Goal: Task Accomplishment & Management: Use online tool/utility

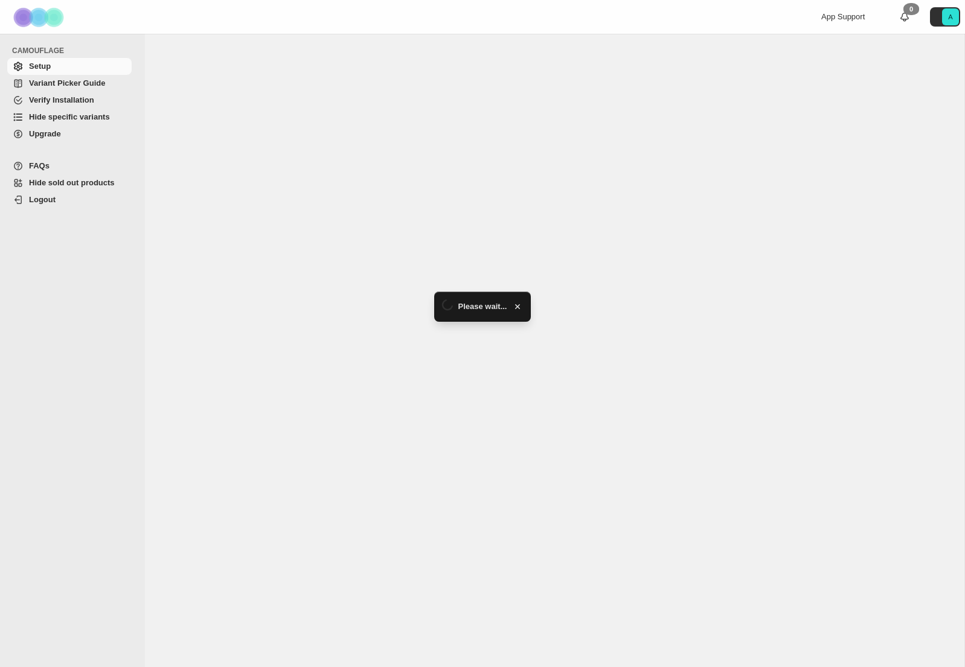
select select "******"
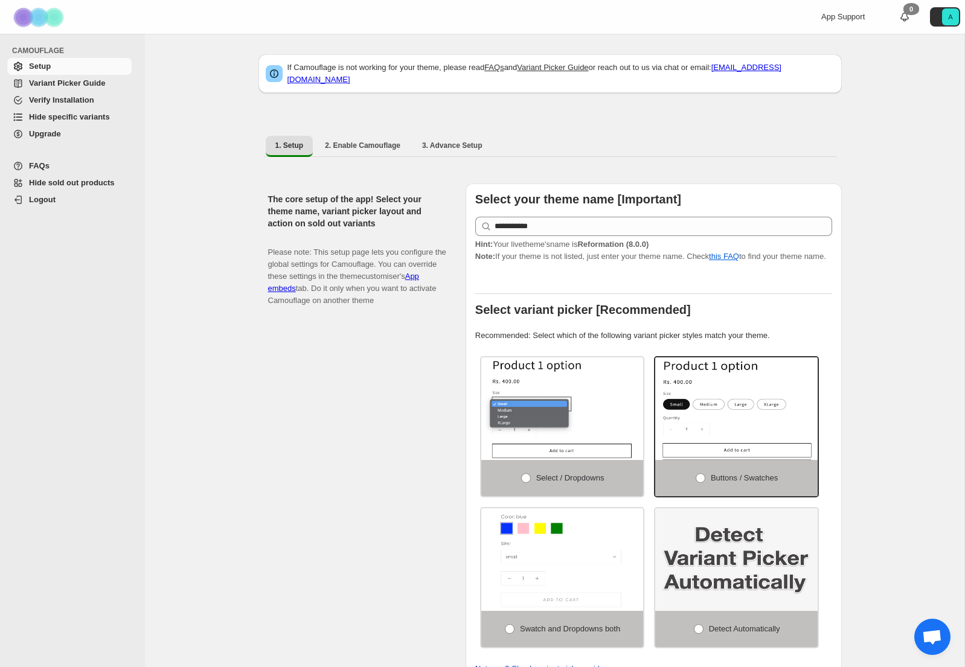
click at [58, 120] on span "Hide specific variants" at bounding box center [69, 116] width 81 height 9
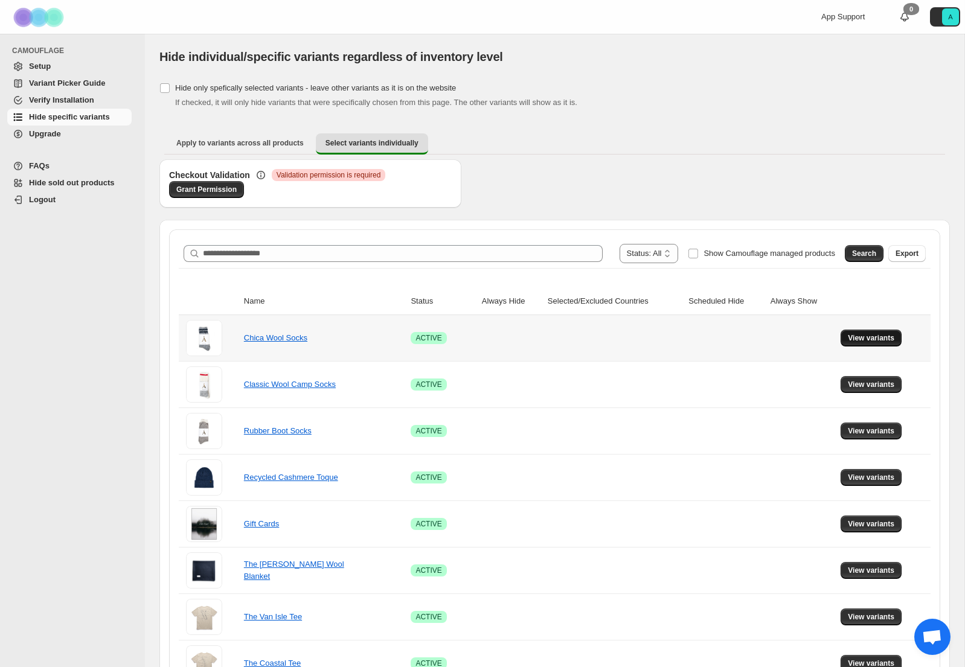
click at [868, 341] on span "View variants" at bounding box center [871, 338] width 46 height 10
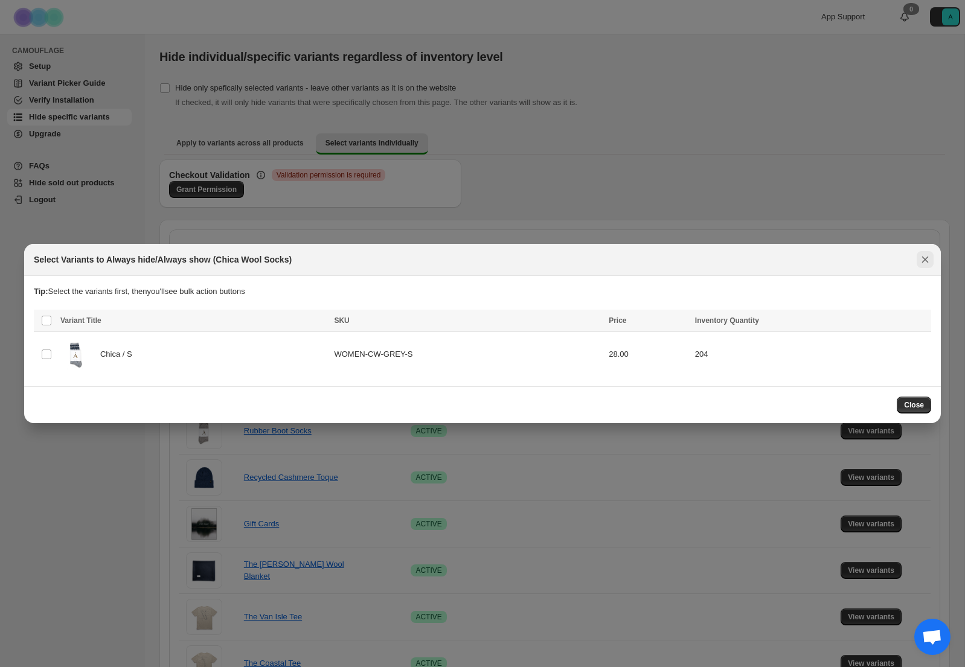
click at [918, 254] on button "Close" at bounding box center [924, 259] width 17 height 17
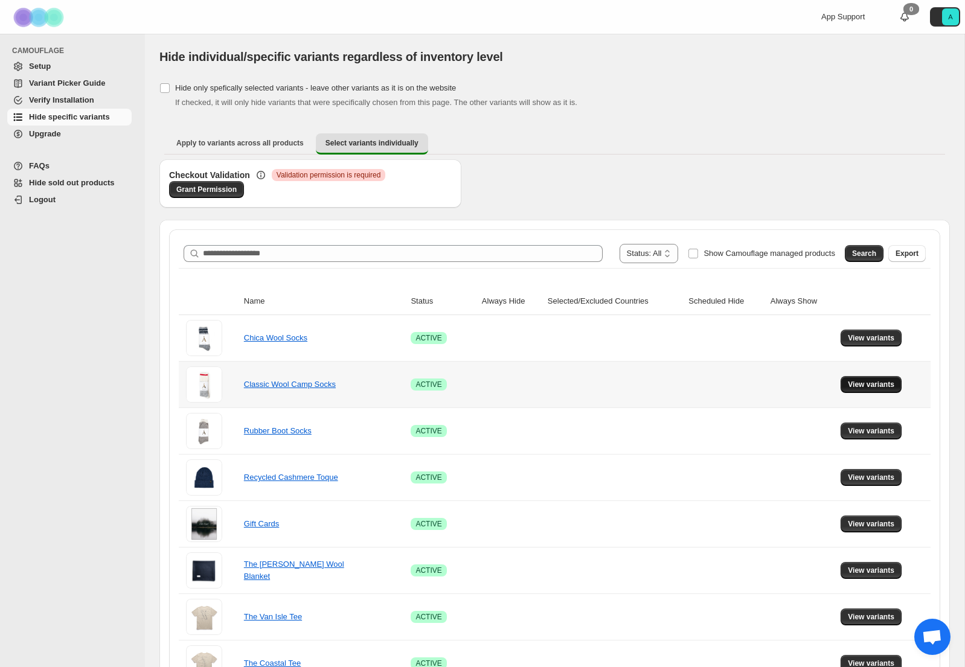
click at [887, 385] on span "View variants" at bounding box center [871, 385] width 46 height 10
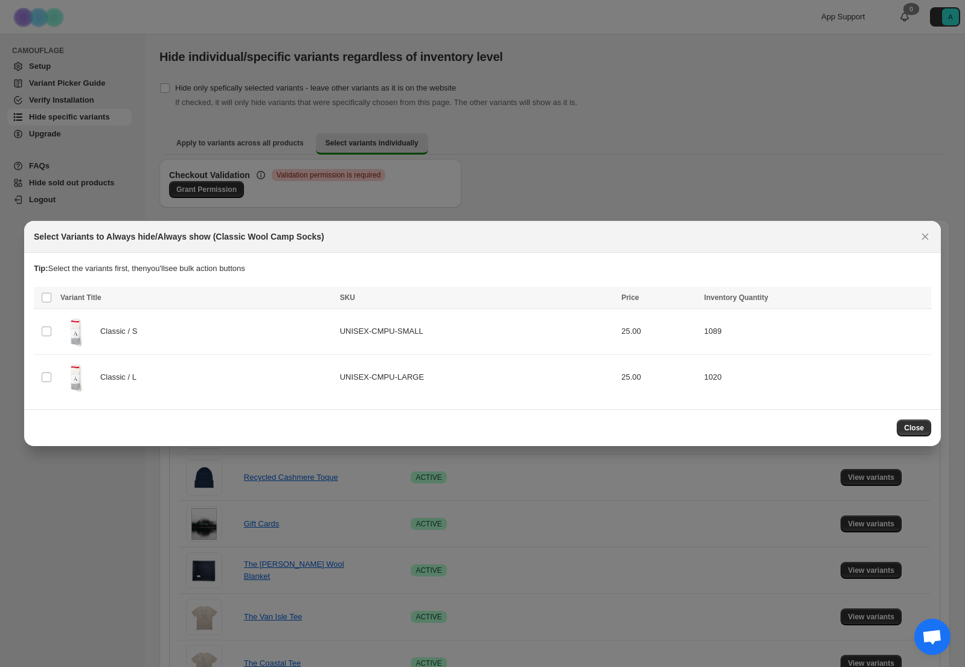
click at [779, 176] on div at bounding box center [482, 333] width 965 height 667
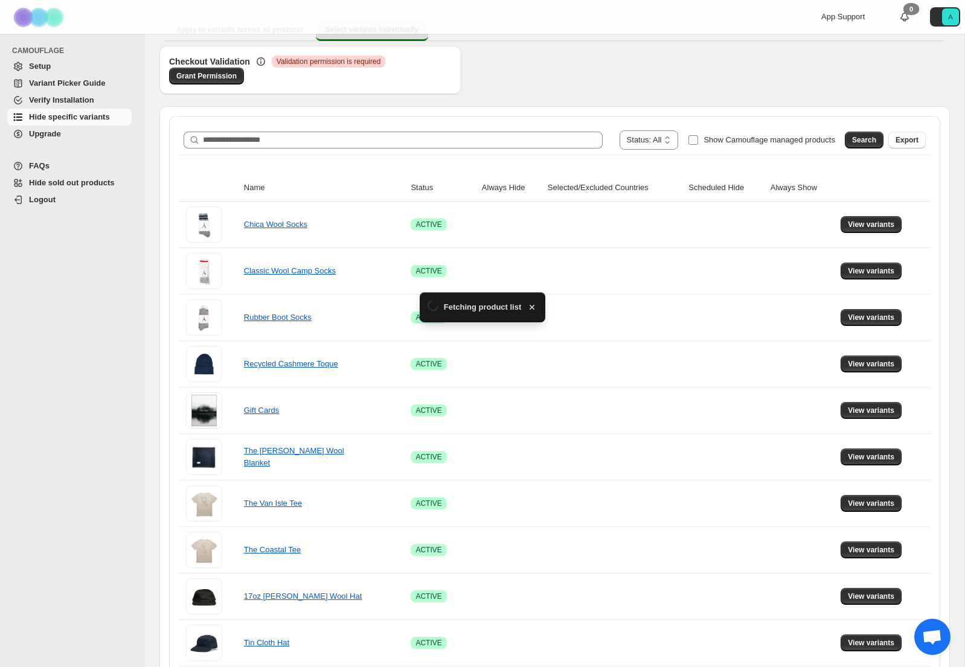
scroll to position [191, 0]
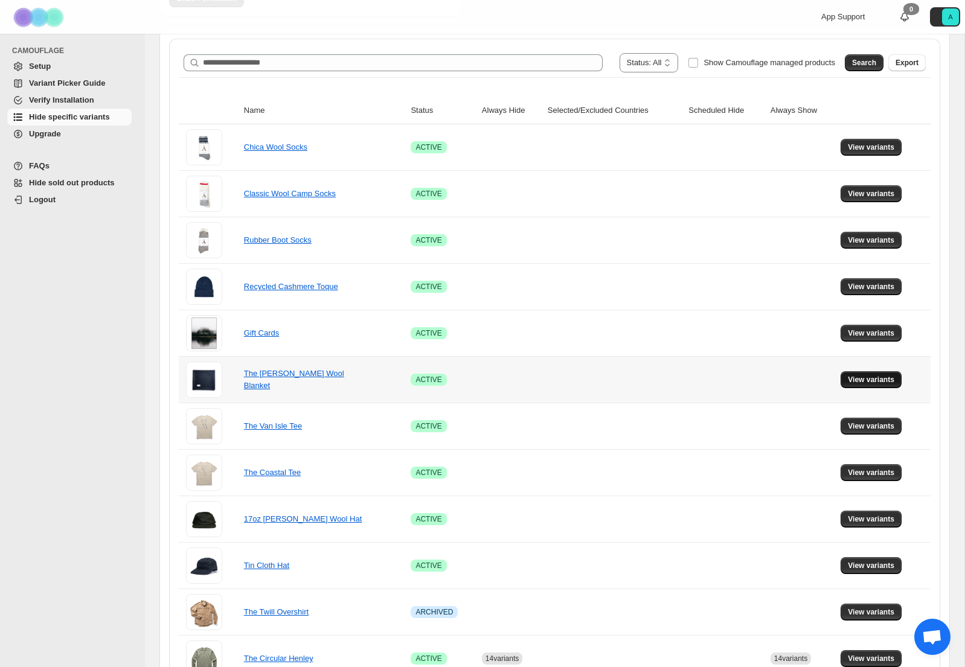
click at [882, 382] on span "View variants" at bounding box center [871, 380] width 46 height 10
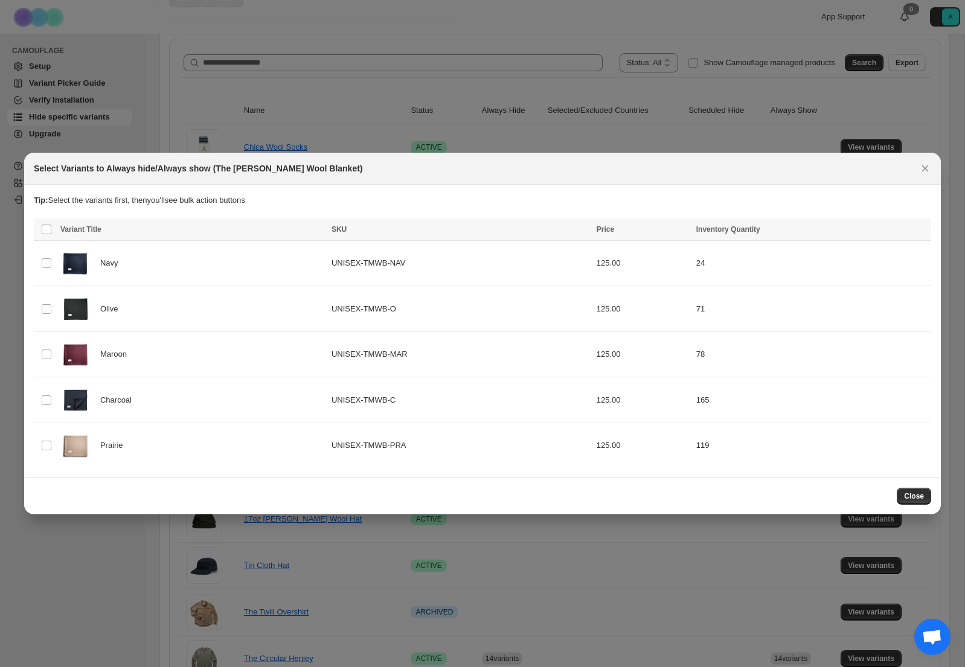
click at [924, 172] on icon "Close" at bounding box center [925, 168] width 12 height 12
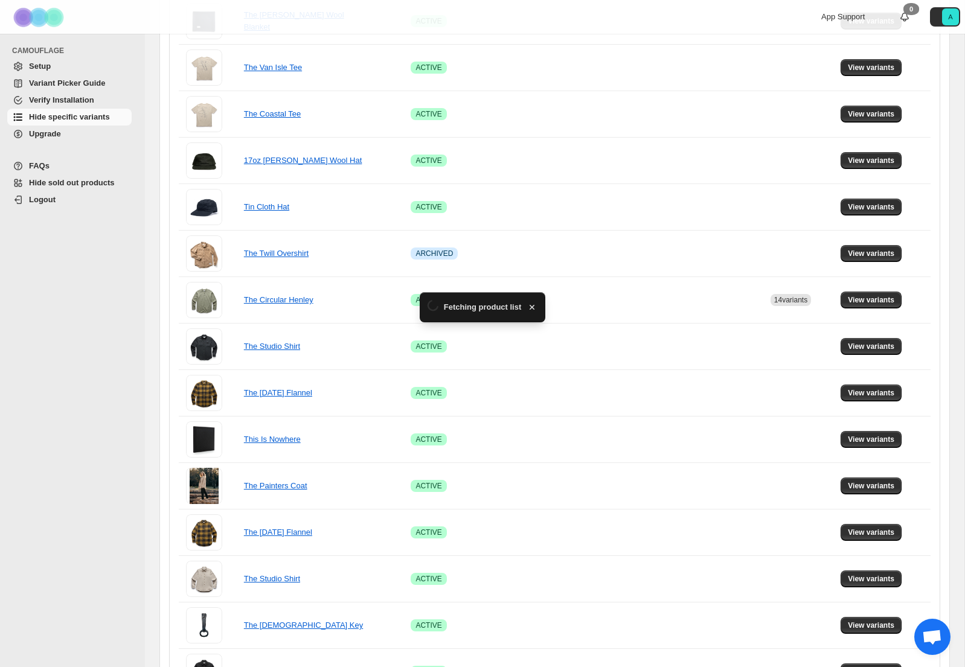
scroll to position [633, 0]
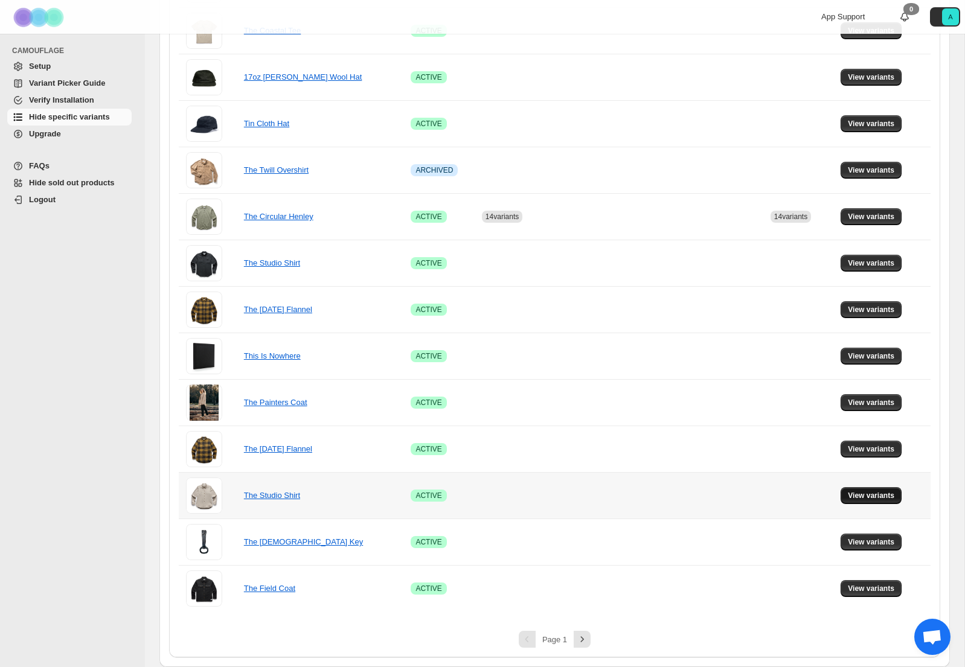
click at [869, 502] on button "View variants" at bounding box center [870, 495] width 61 height 17
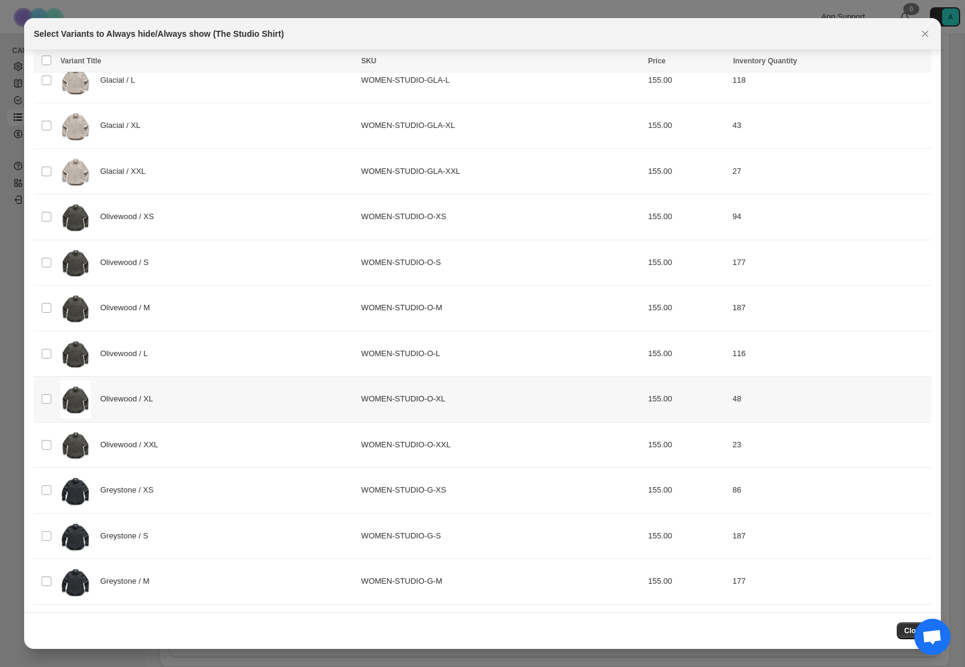
scroll to position [324, 0]
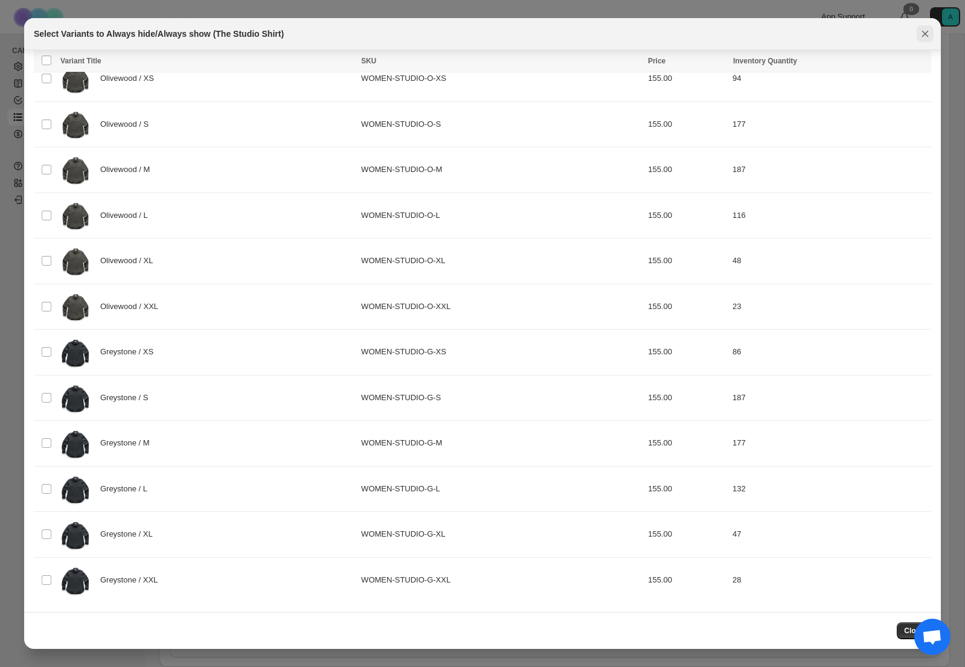
click at [922, 29] on icon "Close" at bounding box center [925, 34] width 12 height 12
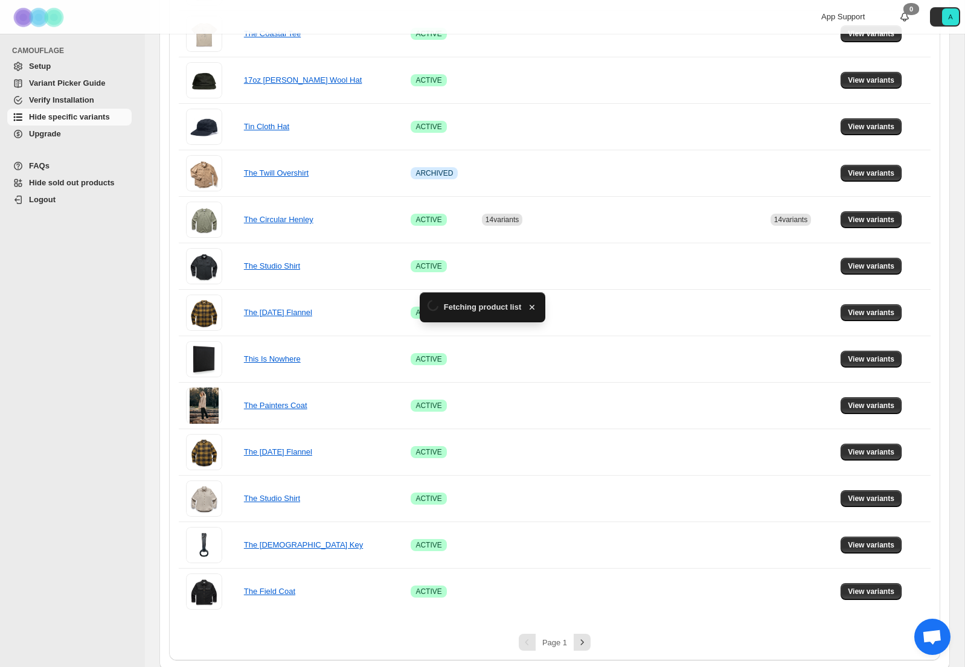
scroll to position [633, 0]
